Goal: Find contact information: Find contact information

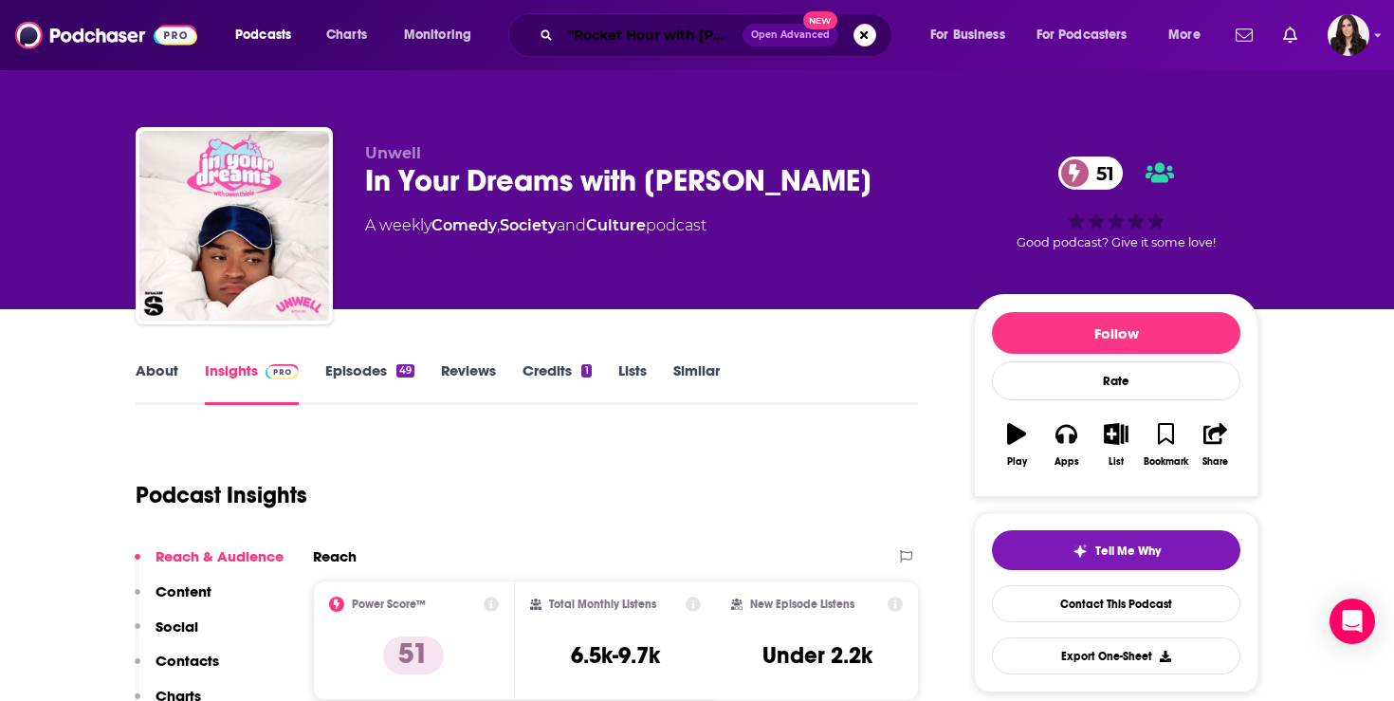
click at [630, 29] on input ""Rocket Hour with [PERSON_NAME]"" at bounding box center [652, 35] width 182 height 30
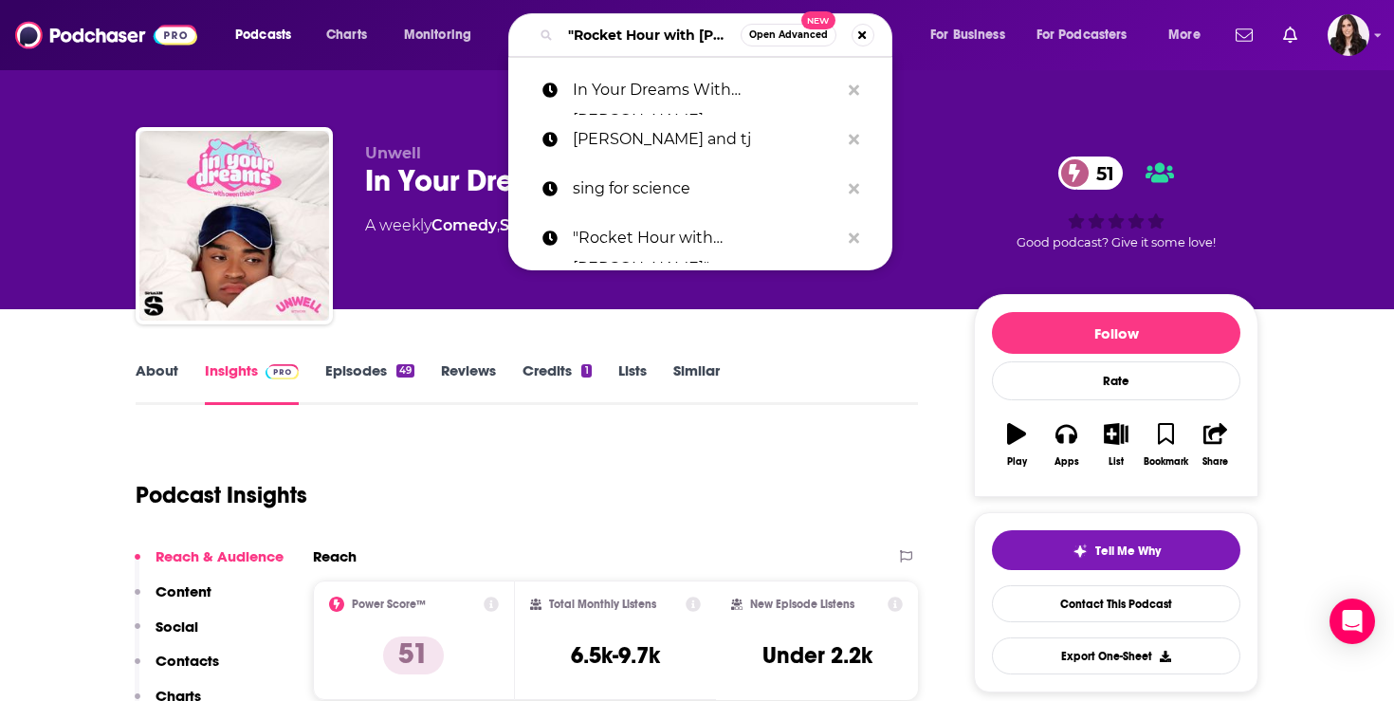
click at [630, 29] on input ""Rocket Hour with [PERSON_NAME]"" at bounding box center [651, 35] width 180 height 30
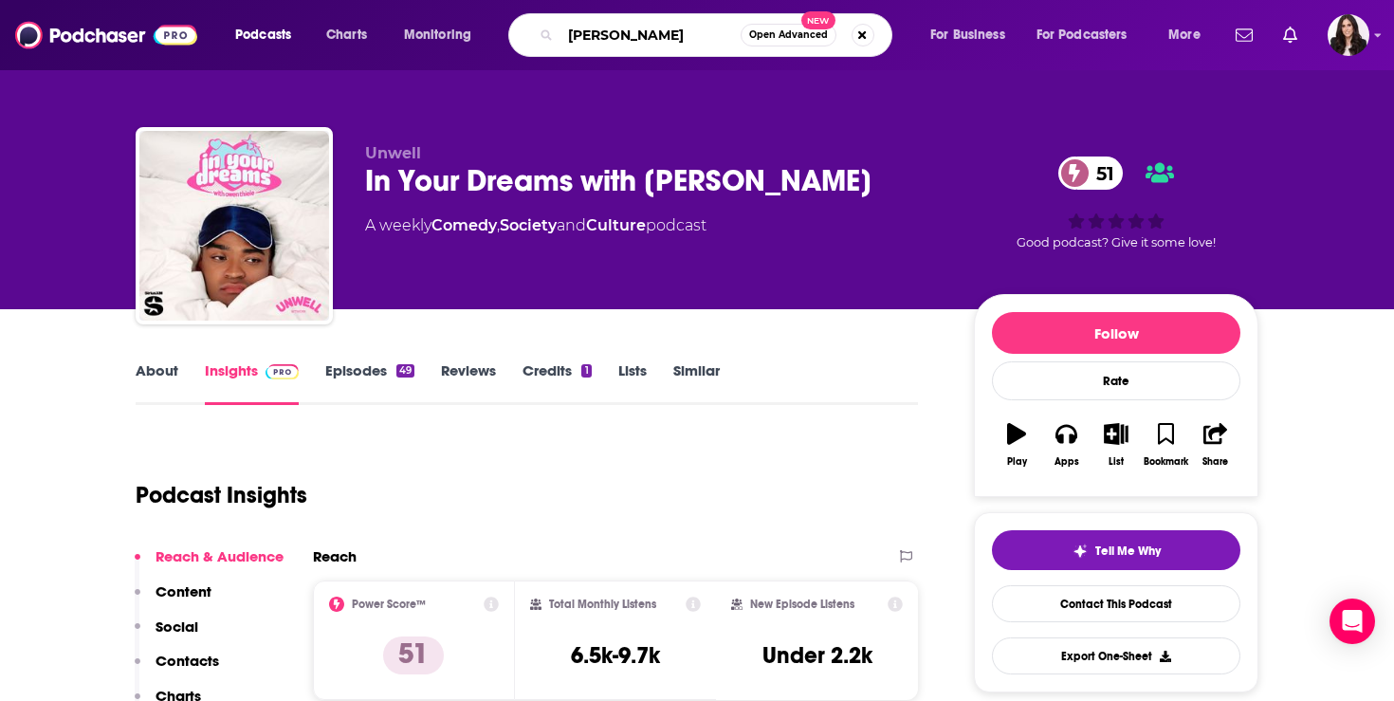
type input "[PERSON_NAME]"
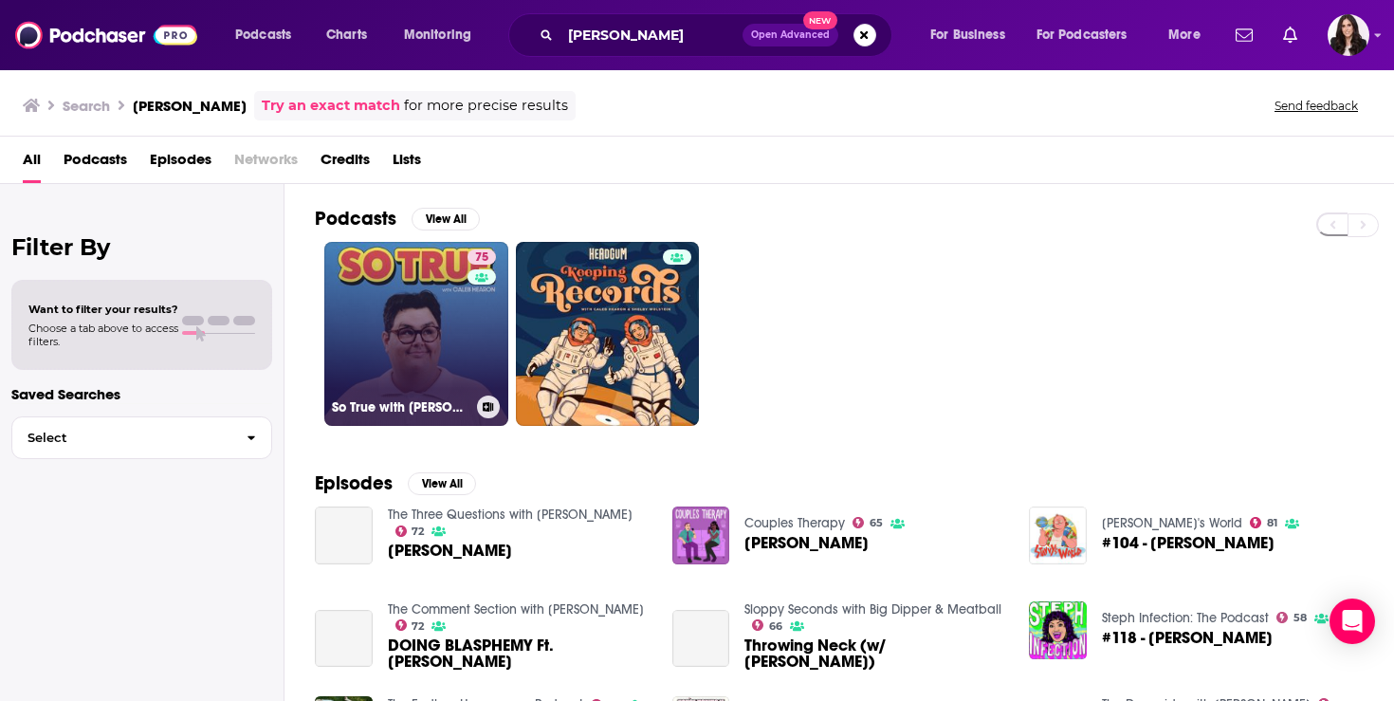
click at [423, 311] on link "75 So True with [PERSON_NAME]" at bounding box center [416, 334] width 184 height 184
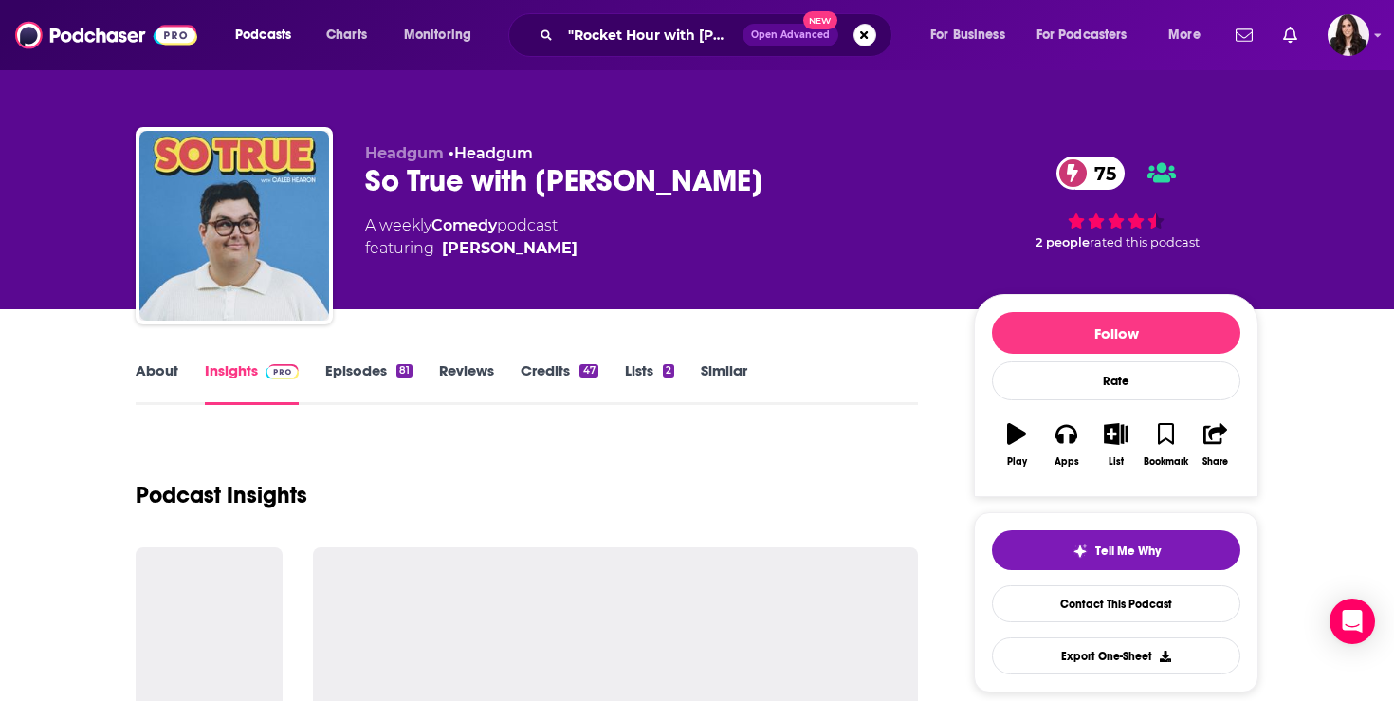
click at [554, 368] on link "Credits 47" at bounding box center [559, 383] width 77 height 44
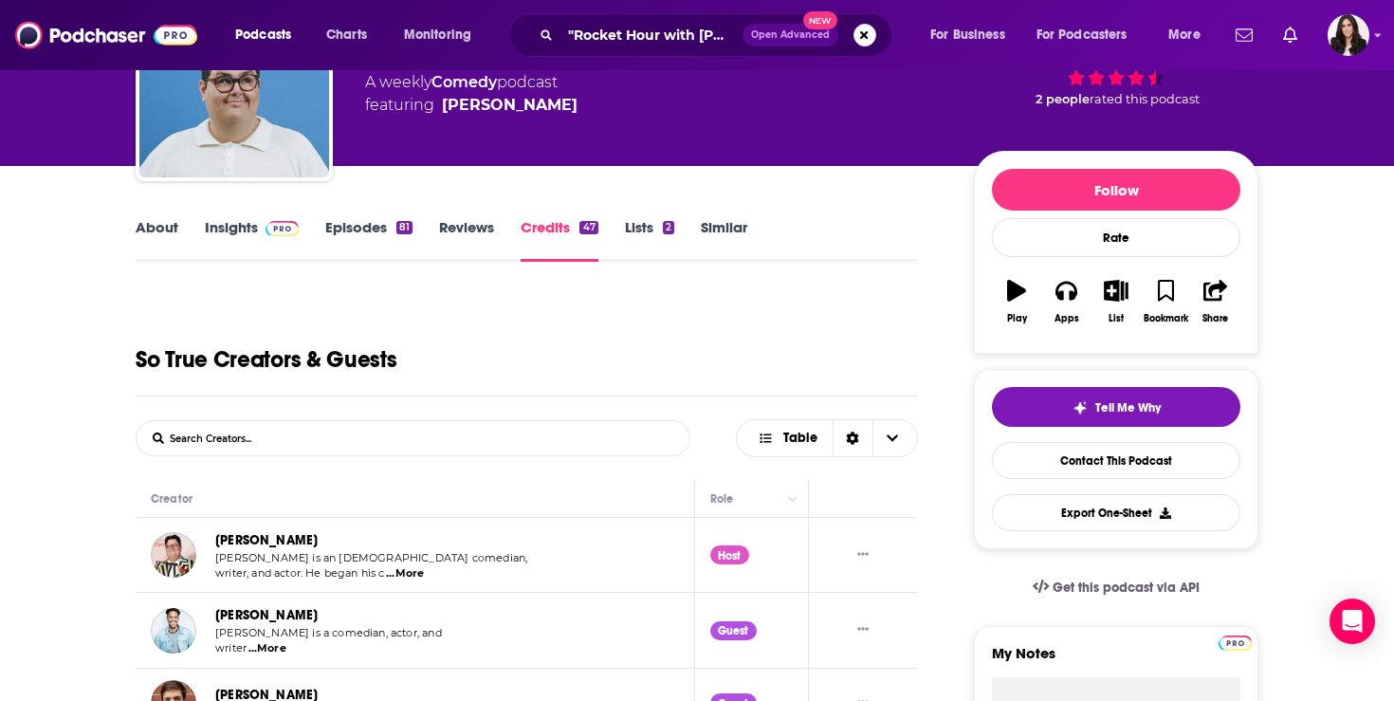
scroll to position [231, 0]
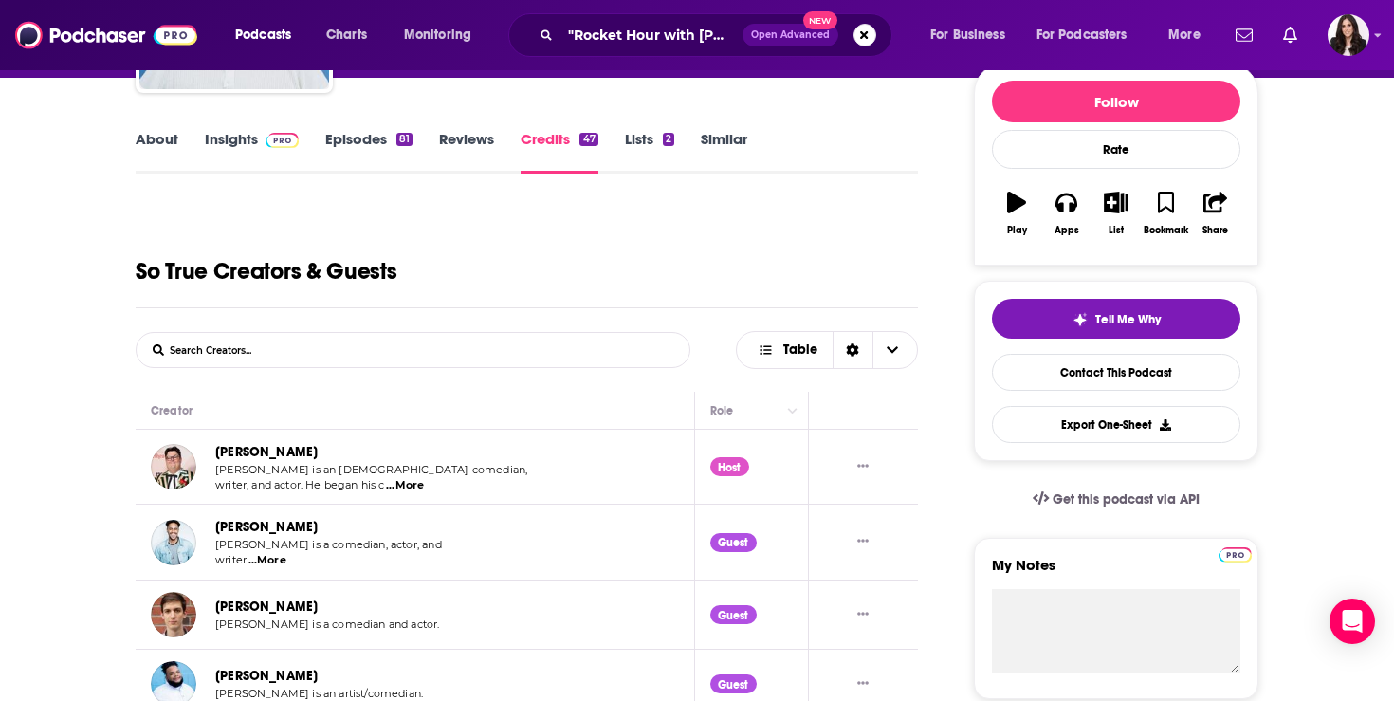
click at [138, 130] on link "About" at bounding box center [157, 152] width 43 height 44
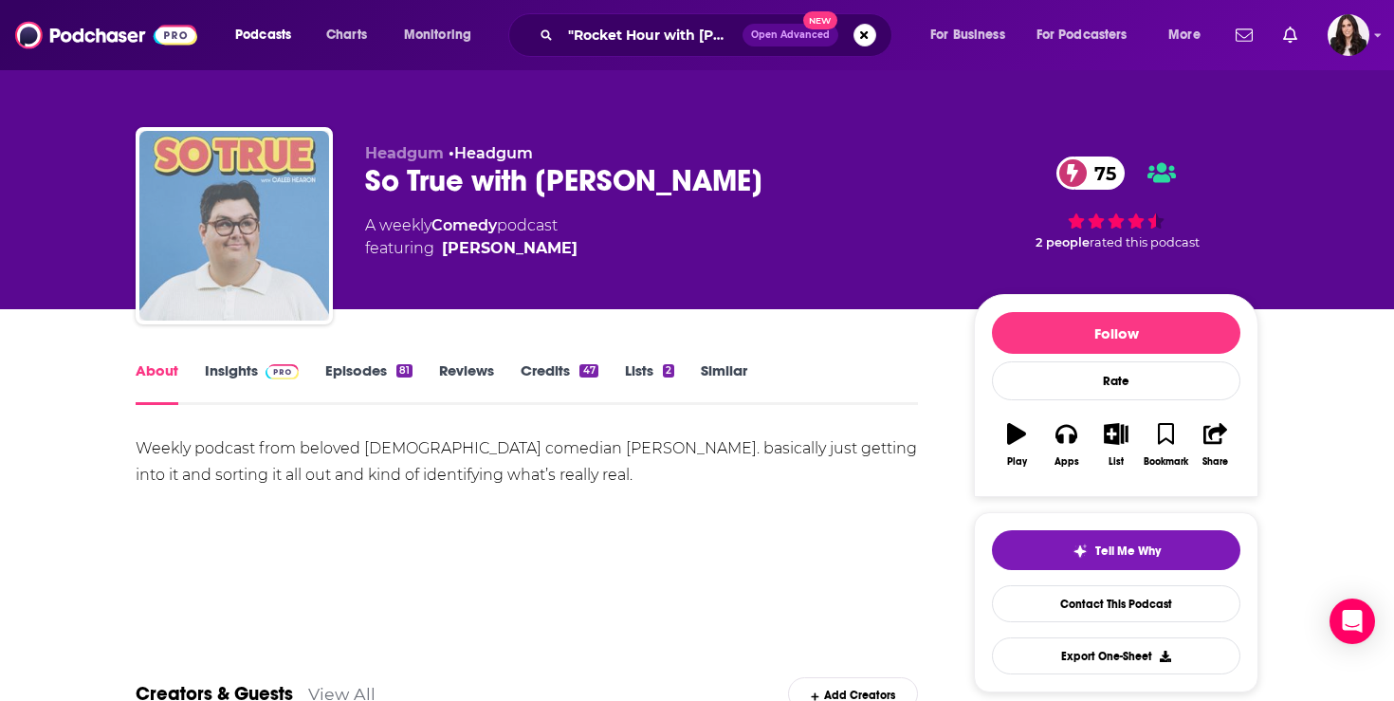
click at [293, 200] on img "So True with Caleb Hearon" at bounding box center [234, 226] width 190 height 190
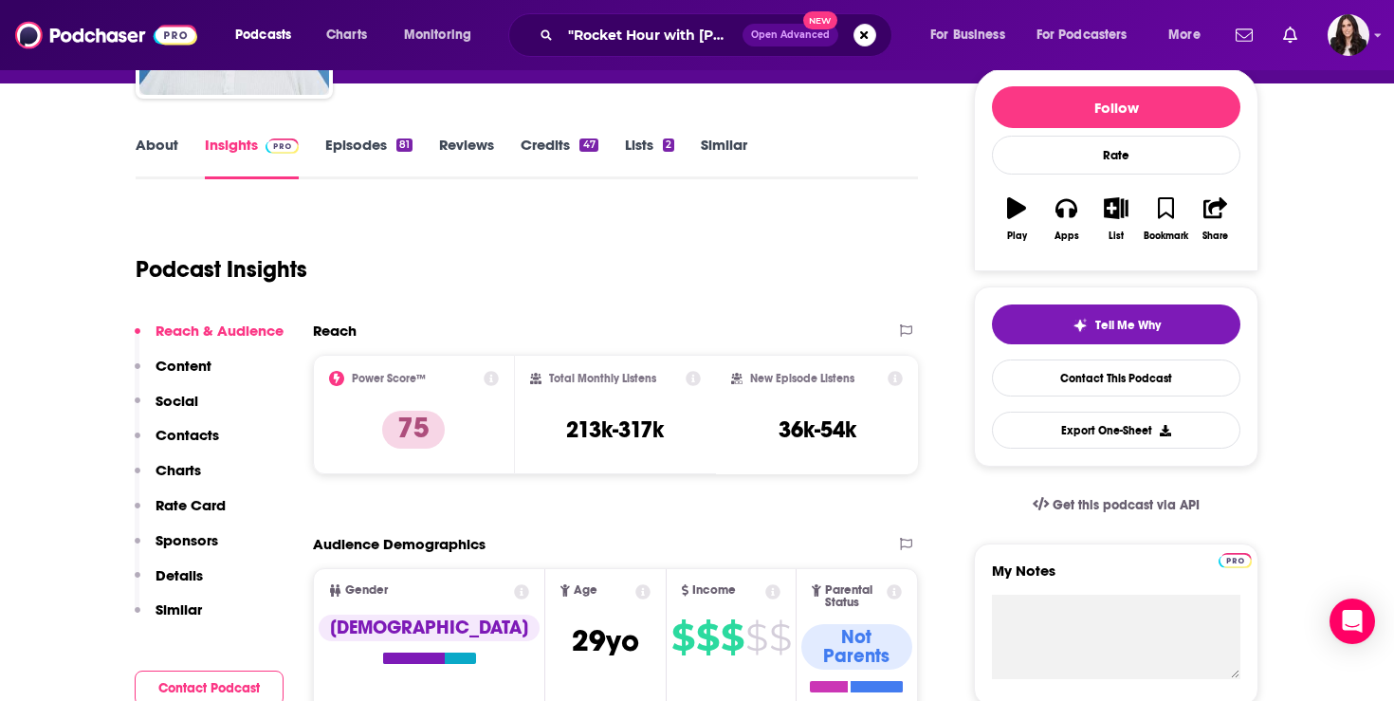
scroll to position [251, 0]
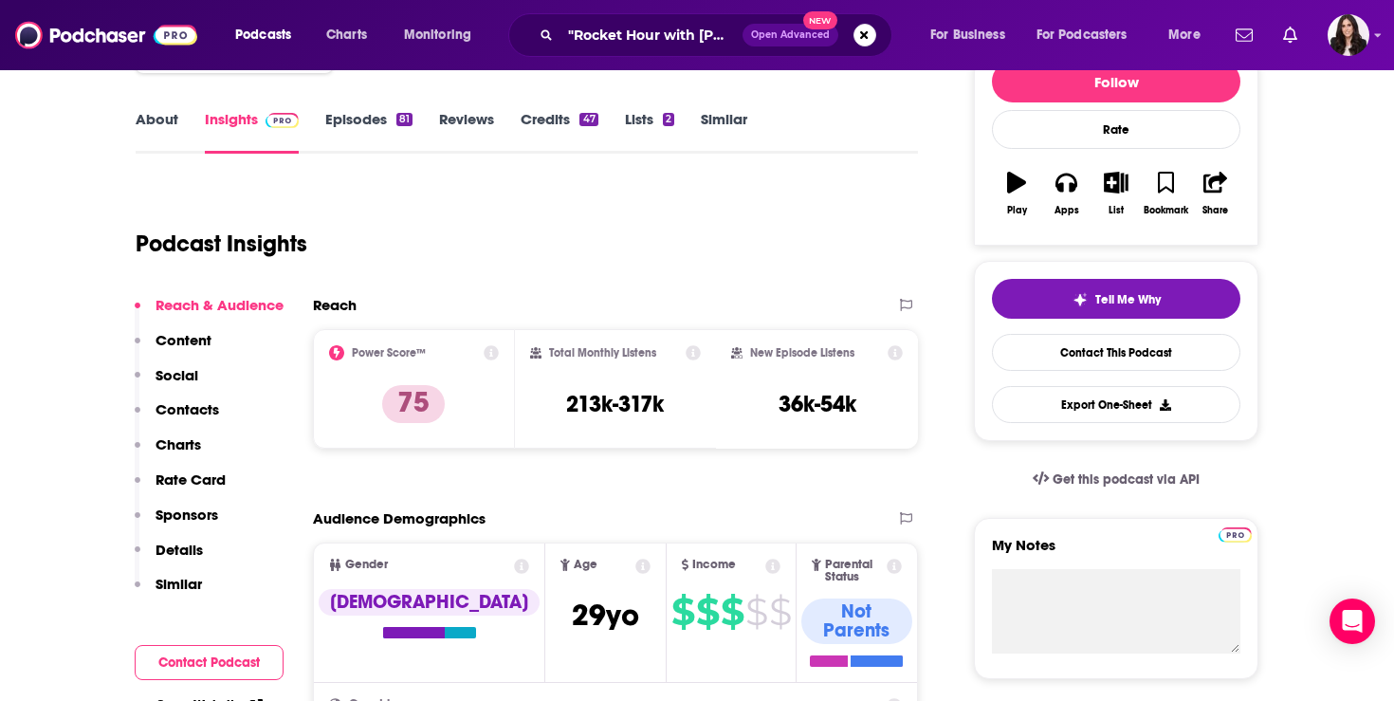
click at [193, 413] on p "Contacts" at bounding box center [188, 409] width 64 height 18
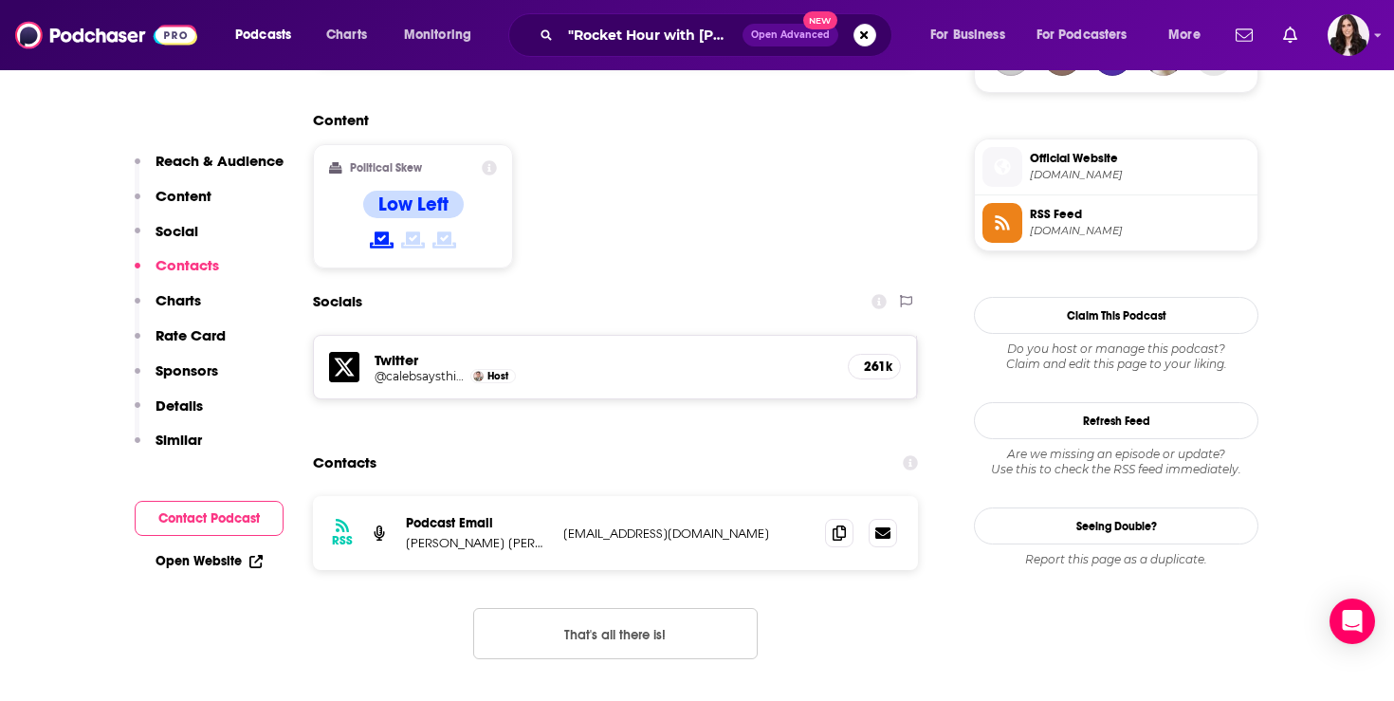
scroll to position [1544, 0]
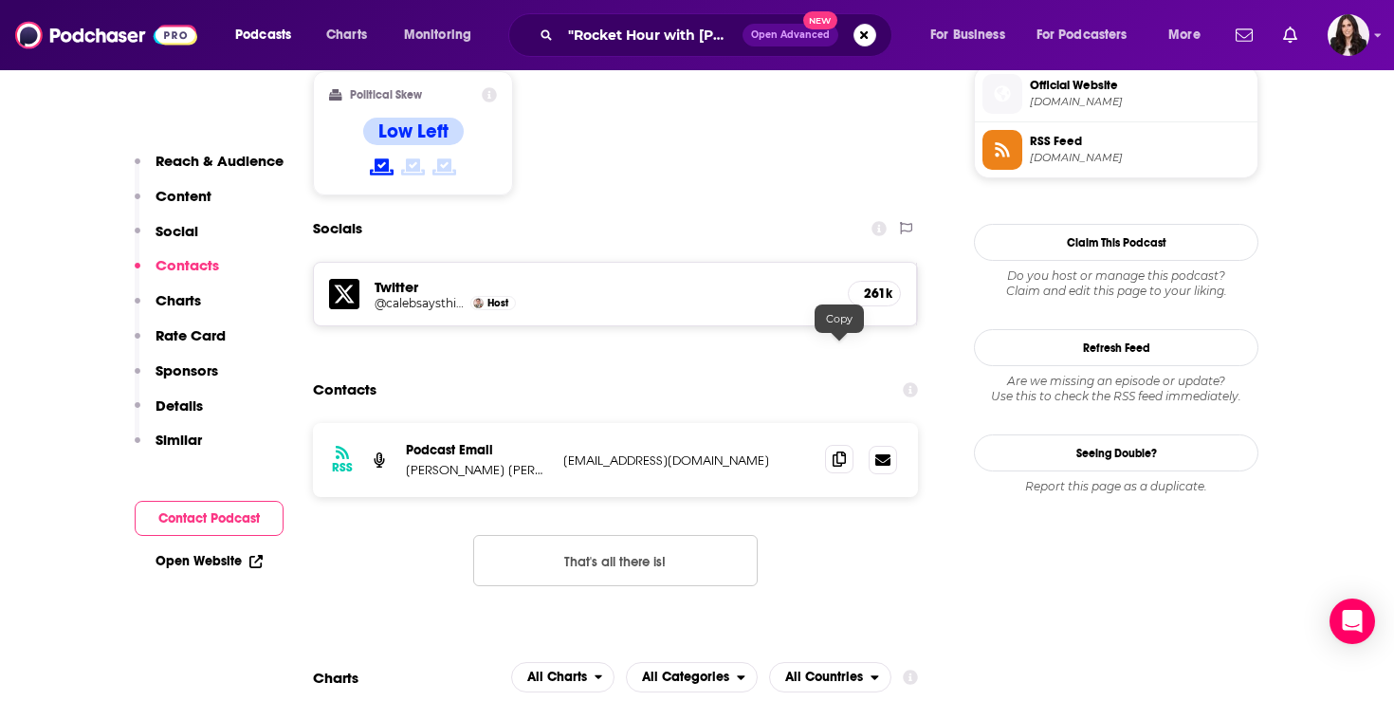
click at [836, 452] on icon at bounding box center [839, 459] width 13 height 15
drag, startPoint x: 453, startPoint y: 362, endPoint x: 406, endPoint y: 362, distance: 47.4
click at [406, 462] on p "[PERSON_NAME] [PERSON_NAME]" at bounding box center [477, 470] width 142 height 16
copy p "[GEOGRAPHIC_DATA]"
